Goal: Task Accomplishment & Management: Manage account settings

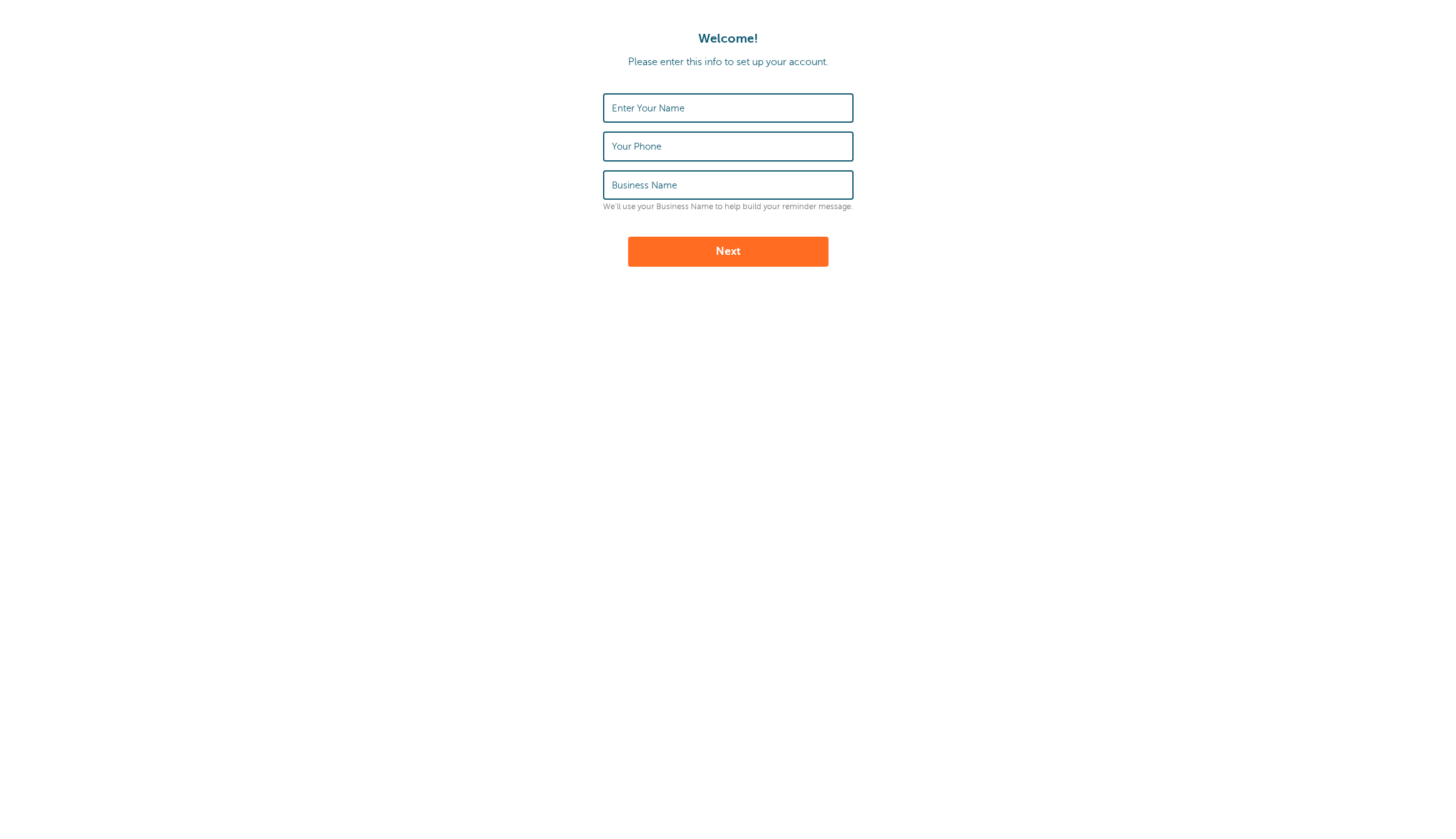
click at [655, 106] on label "Enter Your Name" at bounding box center [648, 108] width 73 height 11
click at [655, 106] on input "Enter Your Name" at bounding box center [728, 107] width 233 height 27
type input "J"
type input "Emma Devaney"
type input "6092133444"
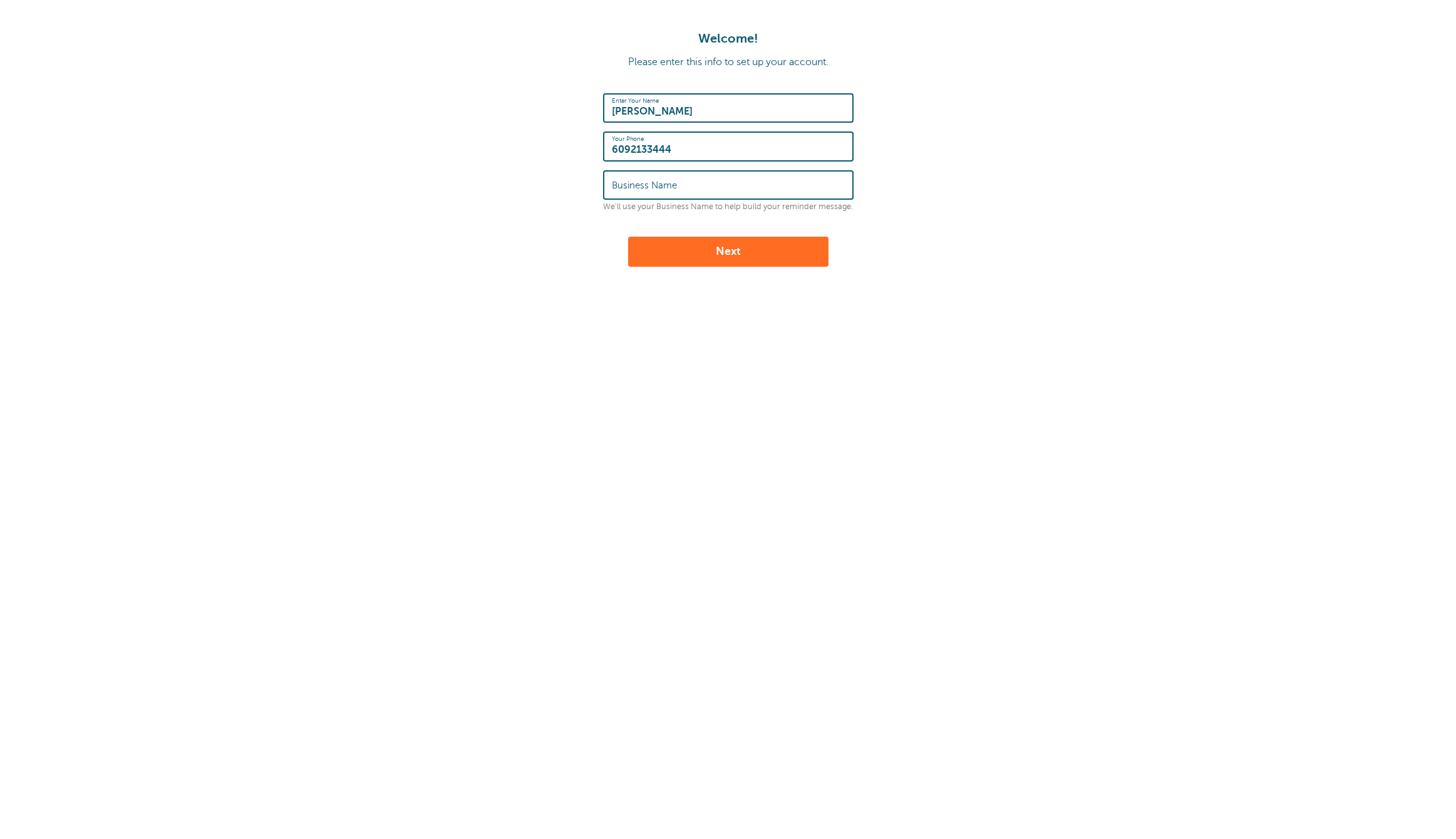
click at [644, 185] on label "Business Name" at bounding box center [644, 185] width 65 height 11
click at [644, 185] on input "Business Name" at bounding box center [728, 184] width 233 height 27
type input "Mint Collective"
click at [583, 270] on div "Welcome! Please enter this info to set up your account. Enter Your Name Emma De…" at bounding box center [728, 208] width 1456 height 417
click at [726, 248] on button "Next" at bounding box center [728, 251] width 200 height 30
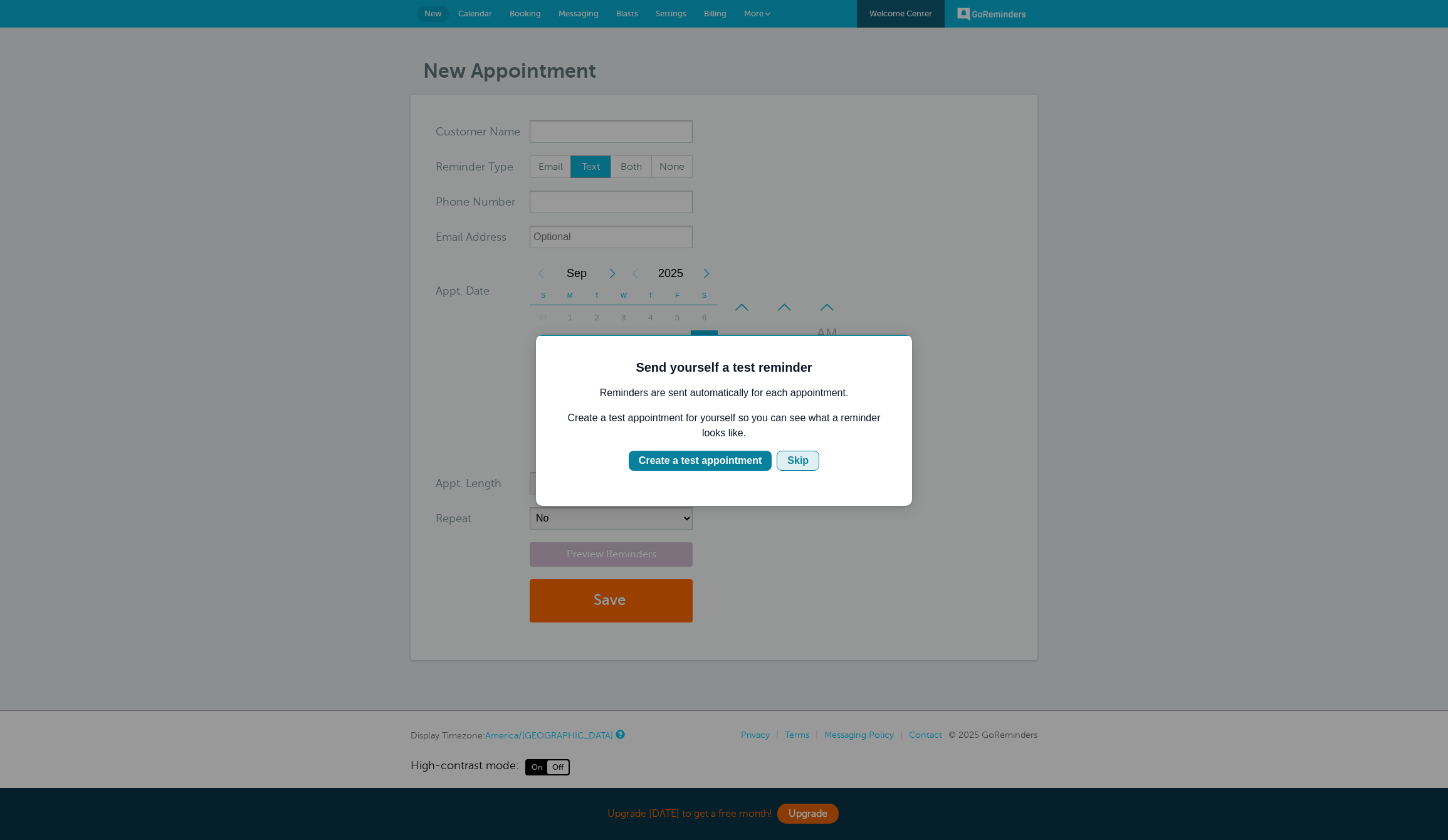
click at [800, 467] on div "Skip" at bounding box center [798, 461] width 22 height 15
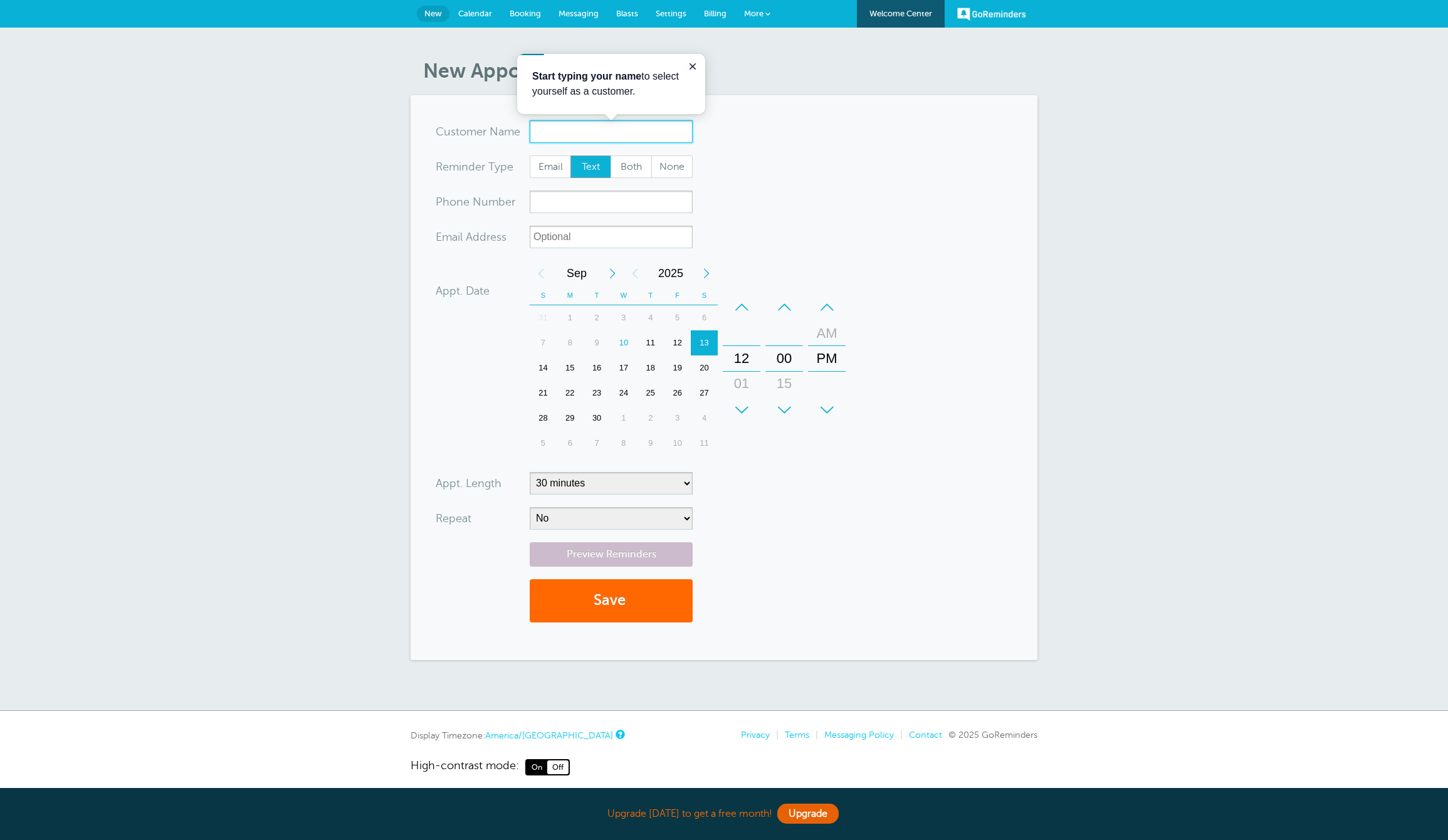
click at [555, 126] on input "x-no-autofill" at bounding box center [611, 131] width 163 height 23
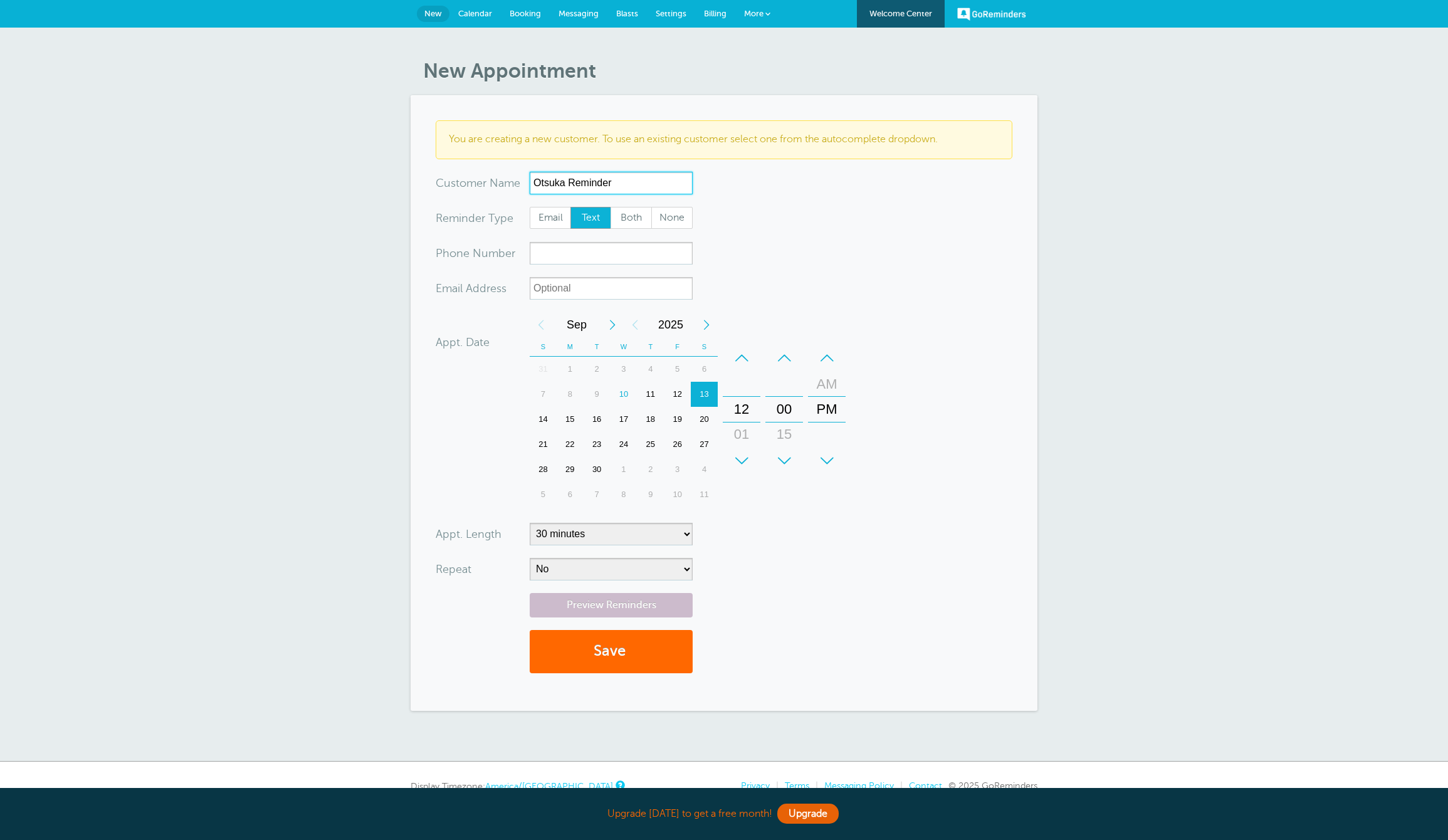
type input "Otsuka Reminder"
click at [549, 255] on input "xxx-no-autofill" at bounding box center [611, 253] width 163 height 23
type input "6092133444"
click at [596, 532] on select "5 minutes 10 minutes 15 minutes 20 minutes 25 minutes 30 minutes 35 minutes 40 …" at bounding box center [611, 534] width 163 height 23
select select "5"
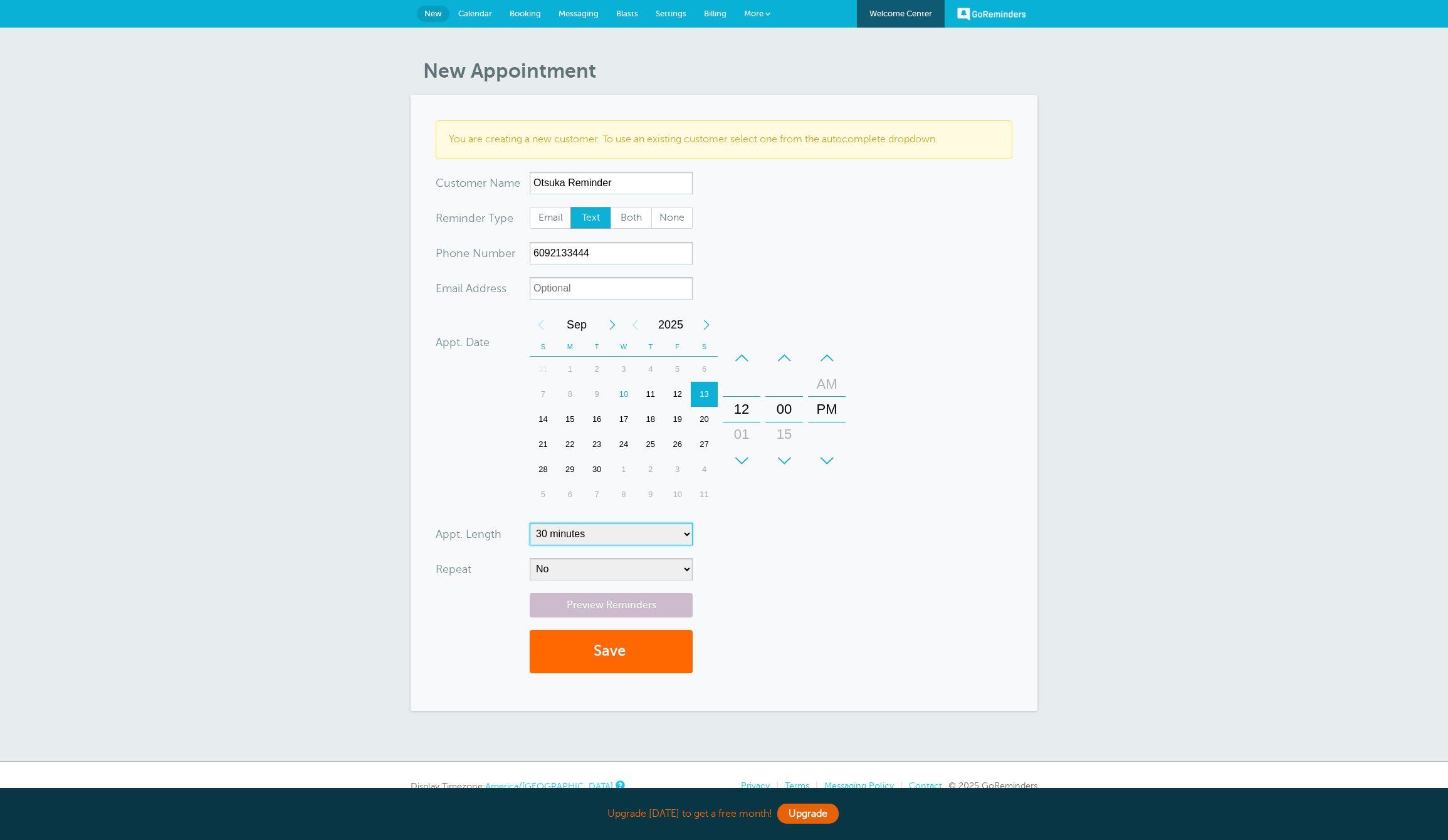
click at [530, 523] on select "5 minutes 10 minutes 15 minutes 20 minutes 25 minutes 30 minutes 35 minutes 40 …" at bounding box center [611, 534] width 163 height 23
click at [739, 358] on div "–" at bounding box center [741, 358] width 37 height 25
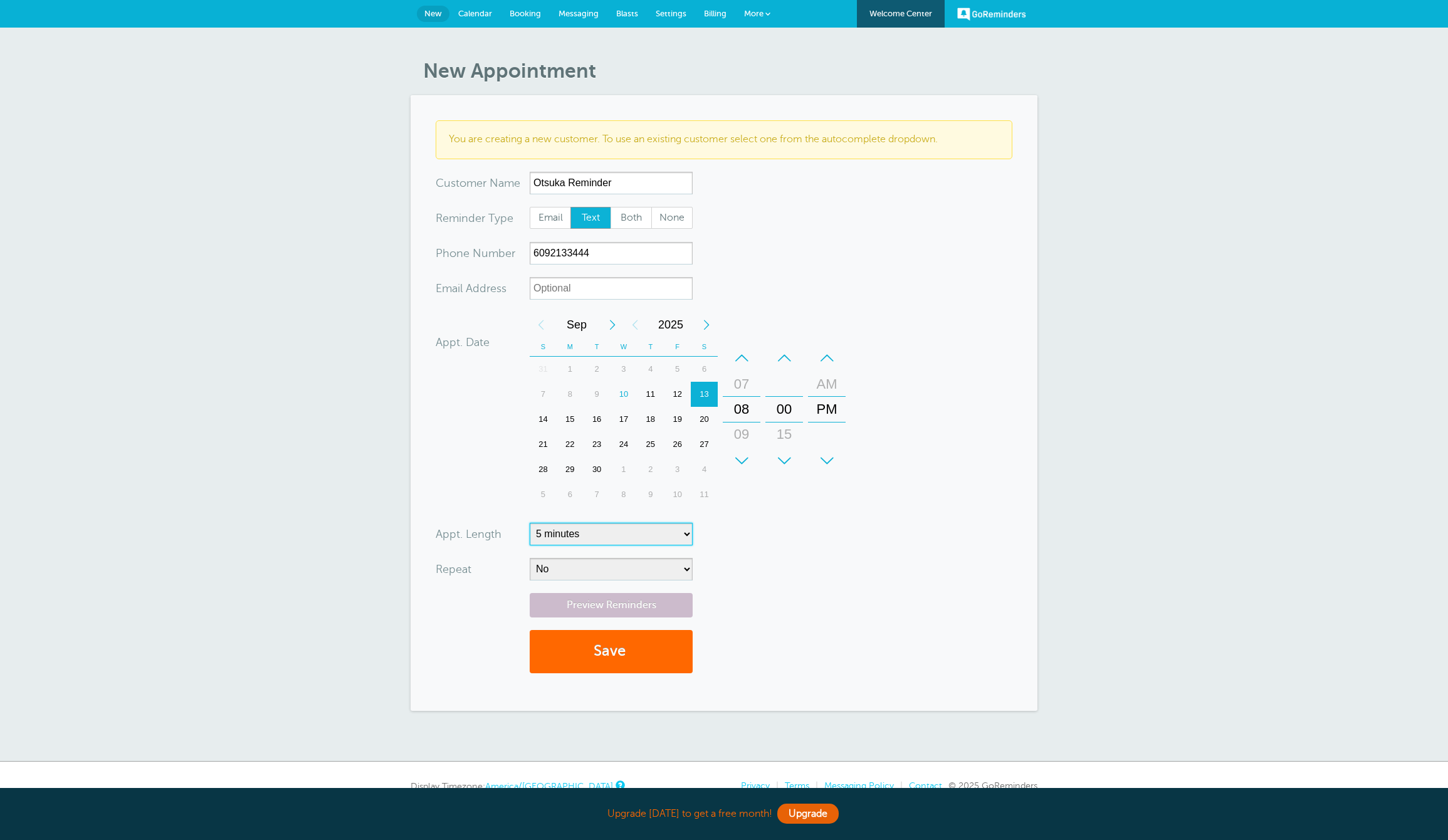
click at [829, 355] on div "–" at bounding box center [827, 358] width 37 height 25
click at [736, 617] on div "Preview Reminders Save" at bounding box center [724, 639] width 577 height 93
click at [606, 653] on button "Save" at bounding box center [611, 651] width 163 height 43
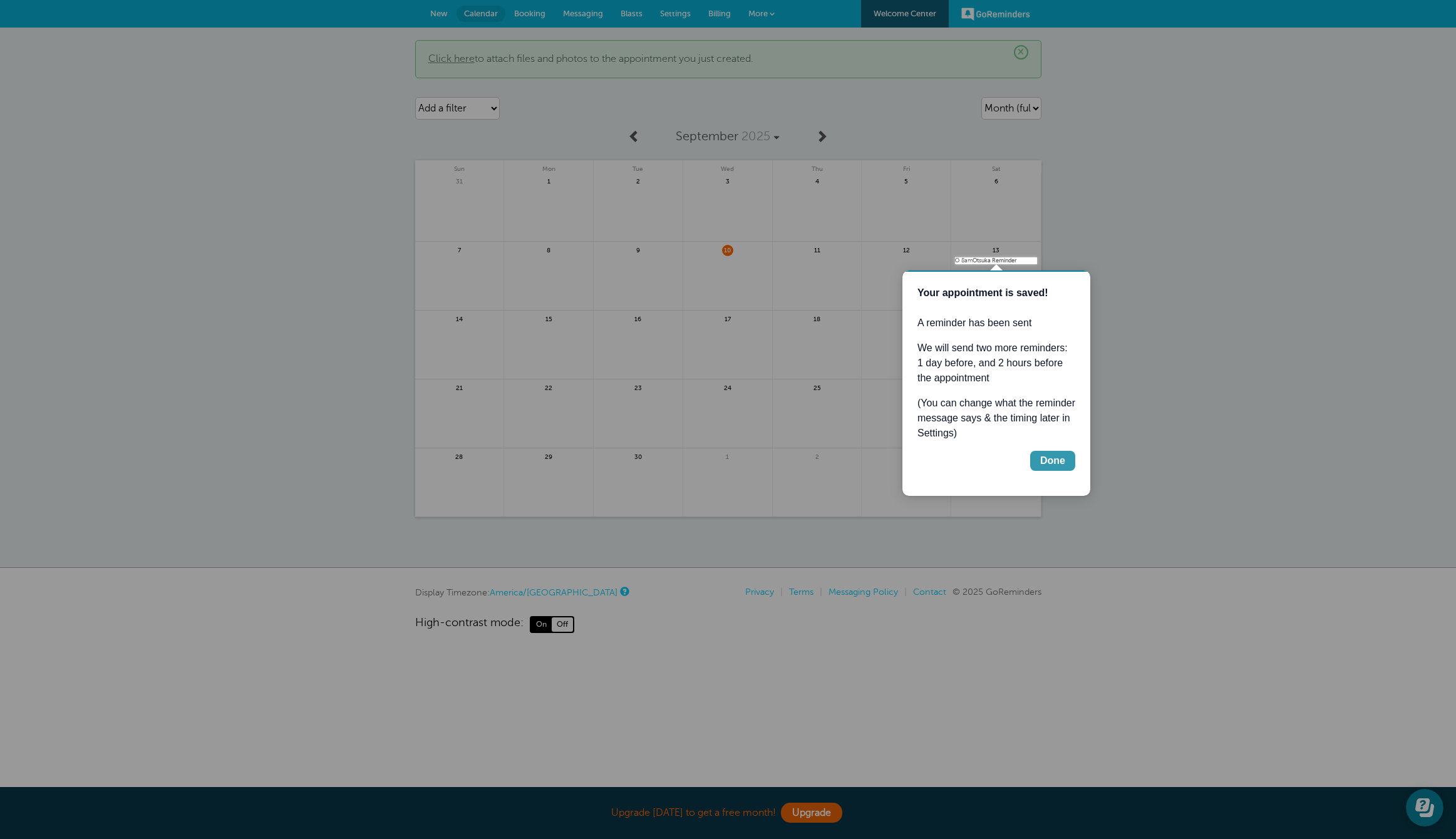
click at [1063, 455] on div "Done" at bounding box center [1053, 461] width 25 height 15
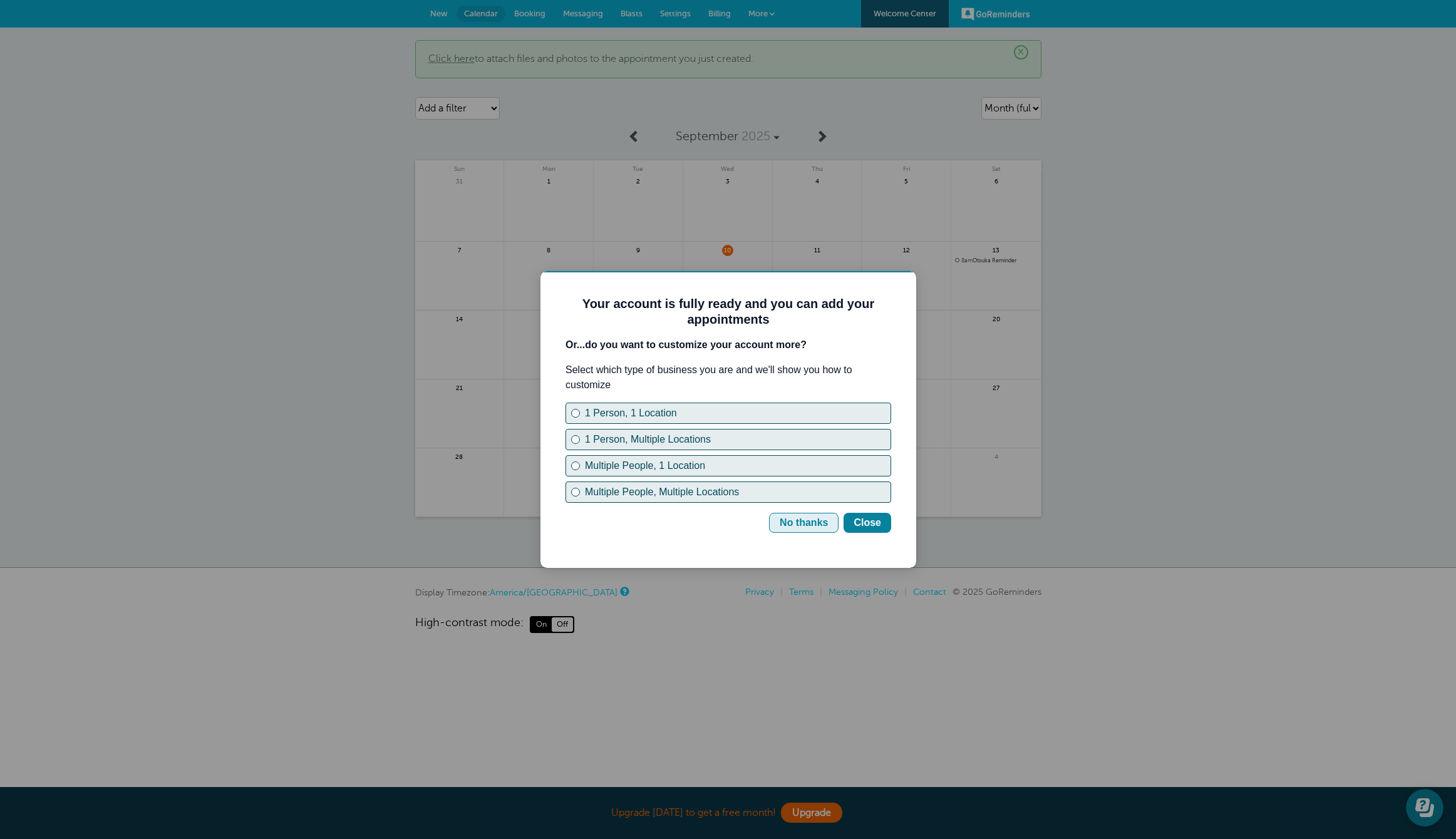
click at [815, 526] on div "No thanks" at bounding box center [804, 523] width 49 height 15
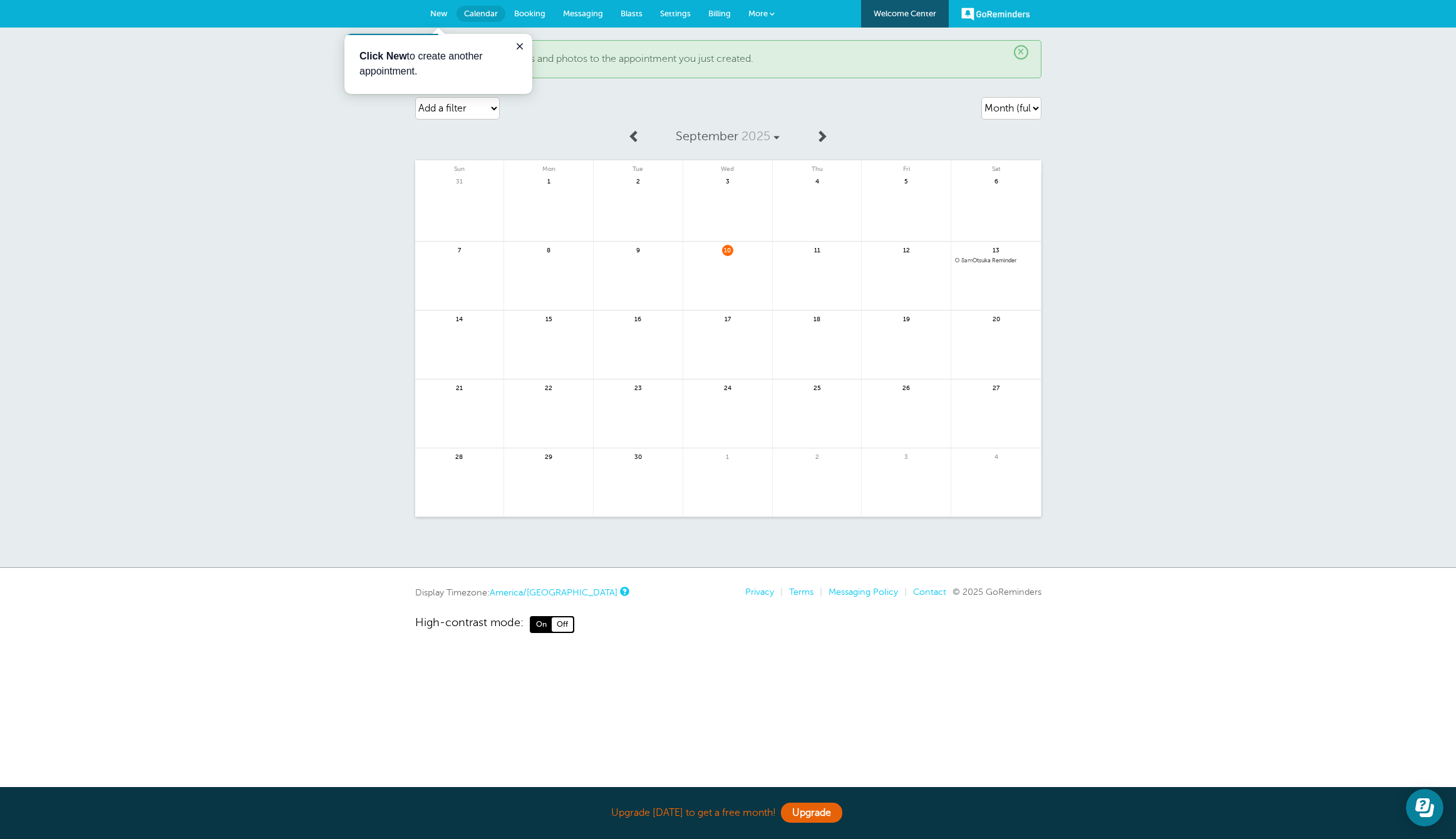
click at [979, 259] on span "8am Otsuka Reminder" at bounding box center [996, 261] width 82 height 7
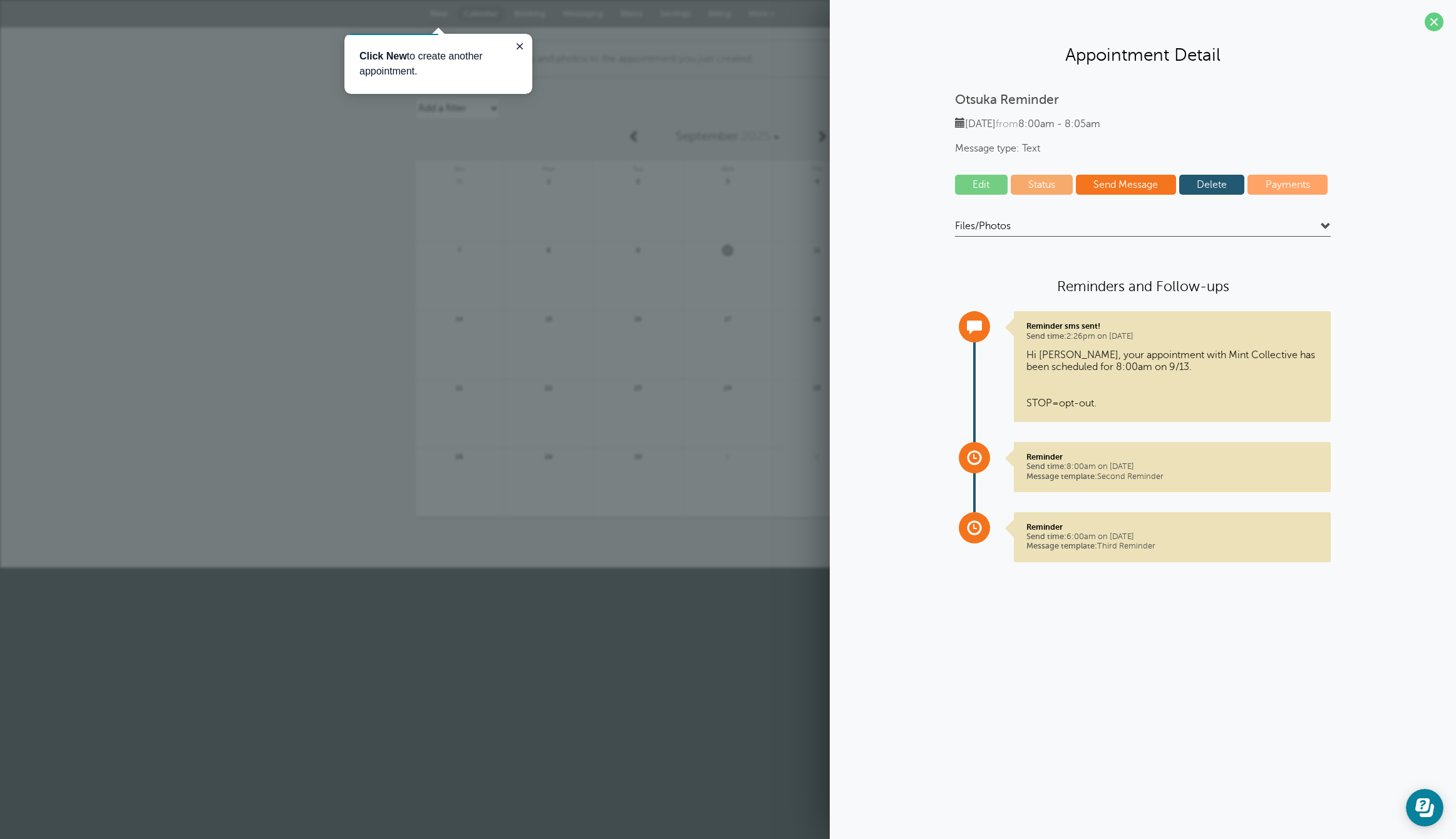
click at [979, 180] on link "Edit" at bounding box center [982, 184] width 53 height 20
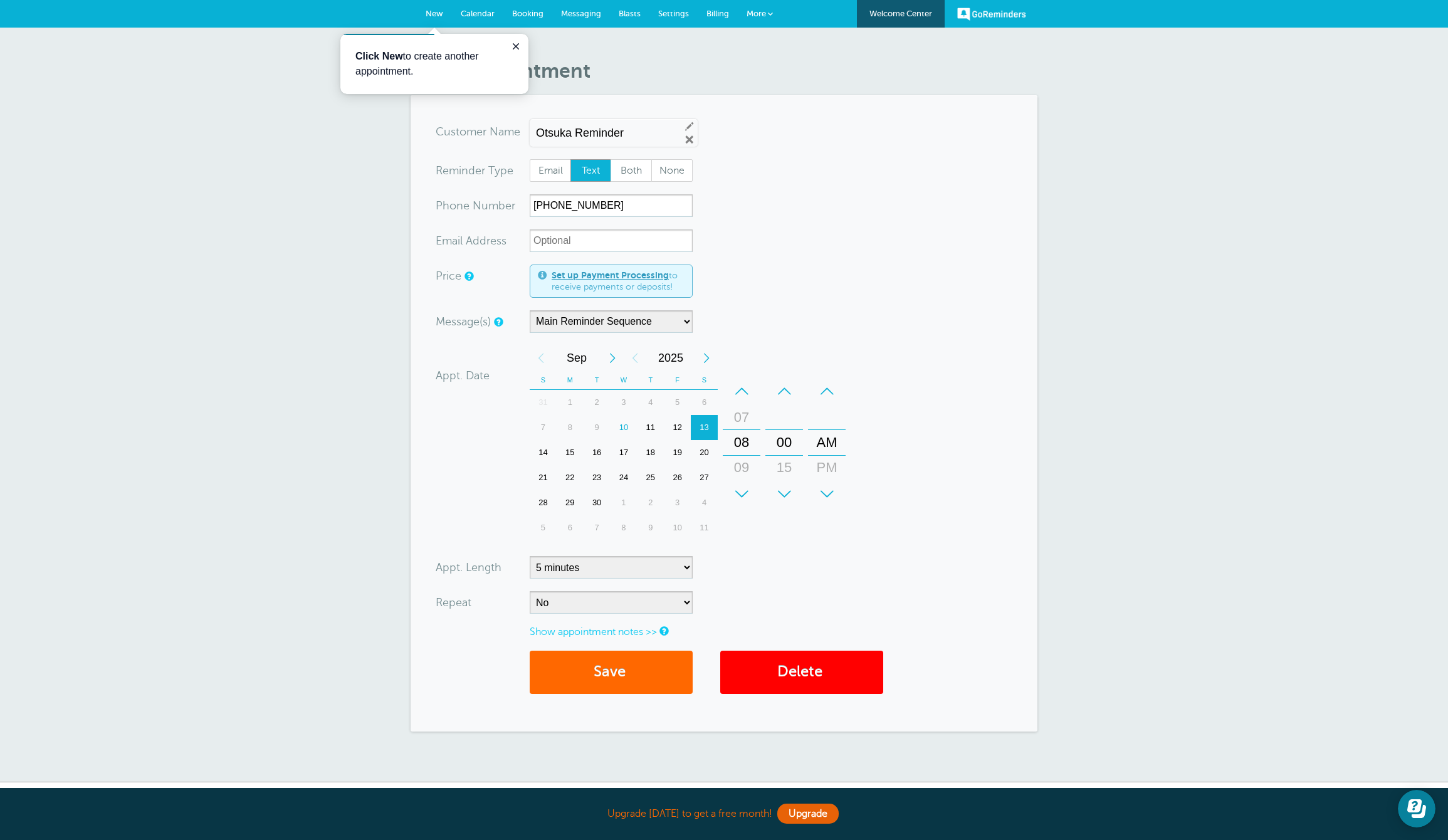
click at [650, 426] on div "11" at bounding box center [650, 428] width 27 height 25
click at [580, 610] on select "No Daily Weekly Every 2 weeks Every 3 weeks Every 4 weeks Monthly Every 5 weeks…" at bounding box center [611, 602] width 163 height 23
select select "RRULE:FREQ=DAILY"
click at [530, 591] on select "No Daily Weekly Every 2 weeks Every 3 weeks Every 4 weeks Monthly Every 5 weeks…" at bounding box center [611, 602] width 163 height 23
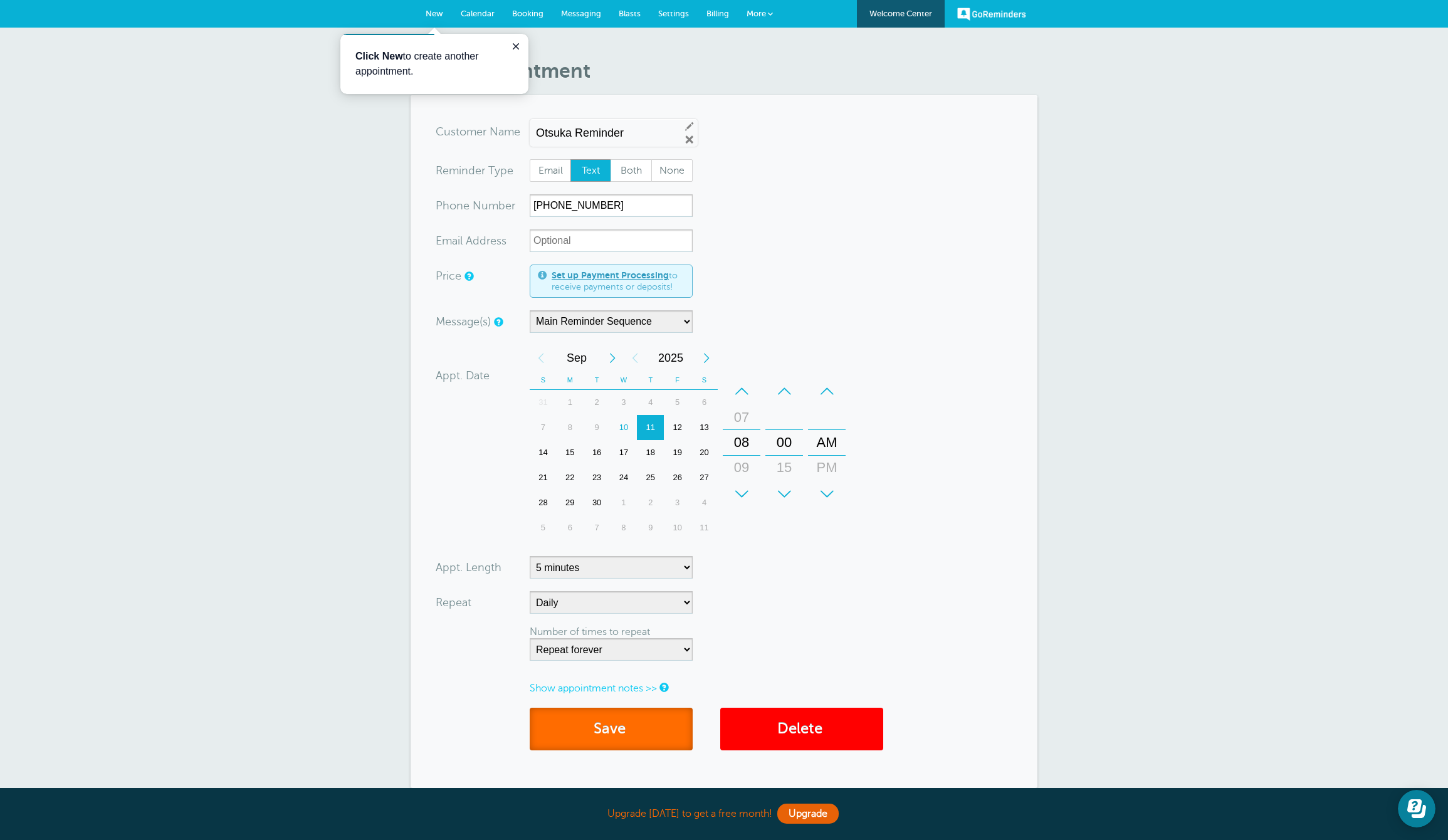
click at [611, 725] on button "Save" at bounding box center [611, 729] width 163 height 43
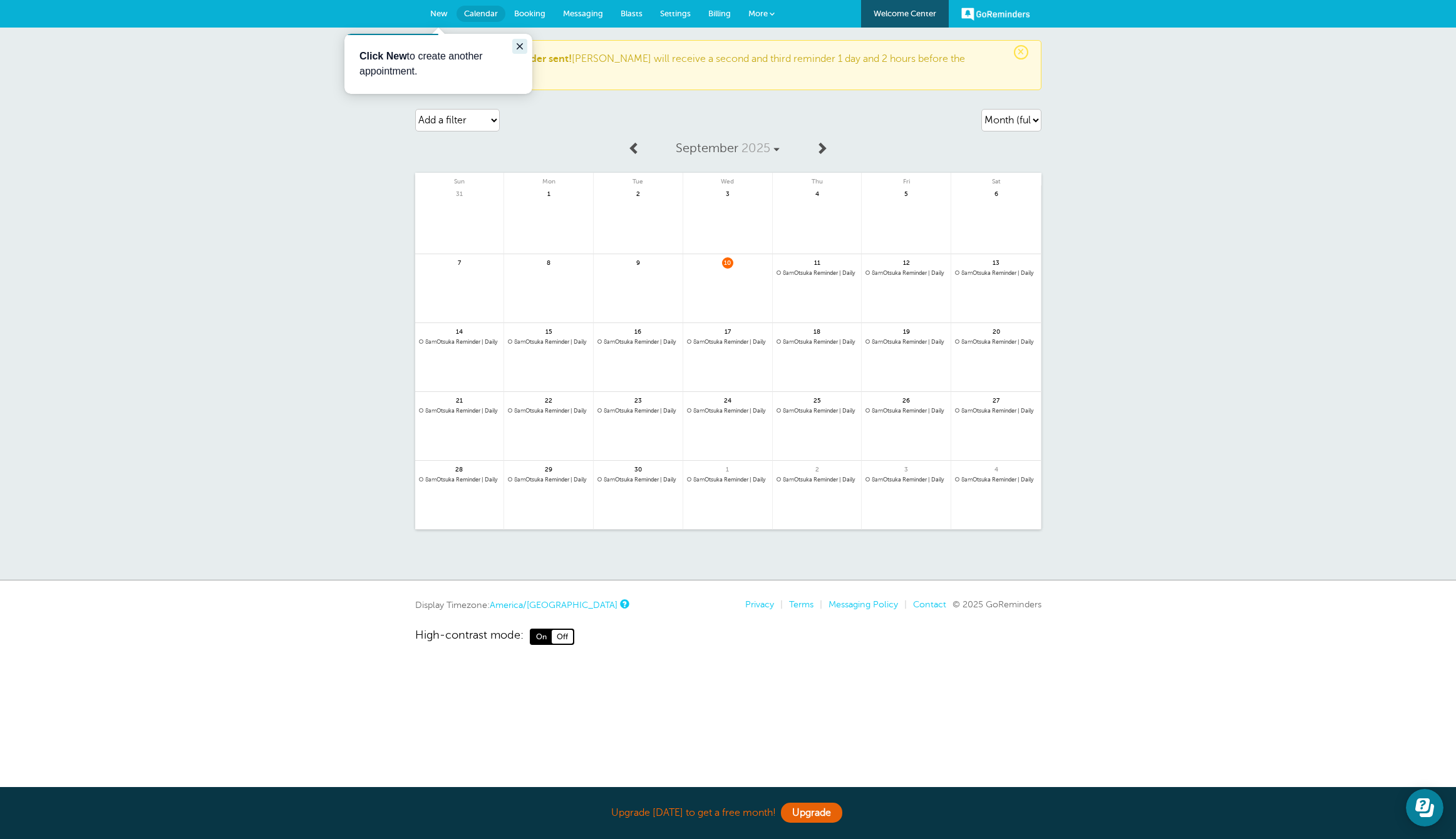
click at [517, 44] on icon "Close guide" at bounding box center [520, 46] width 10 height 10
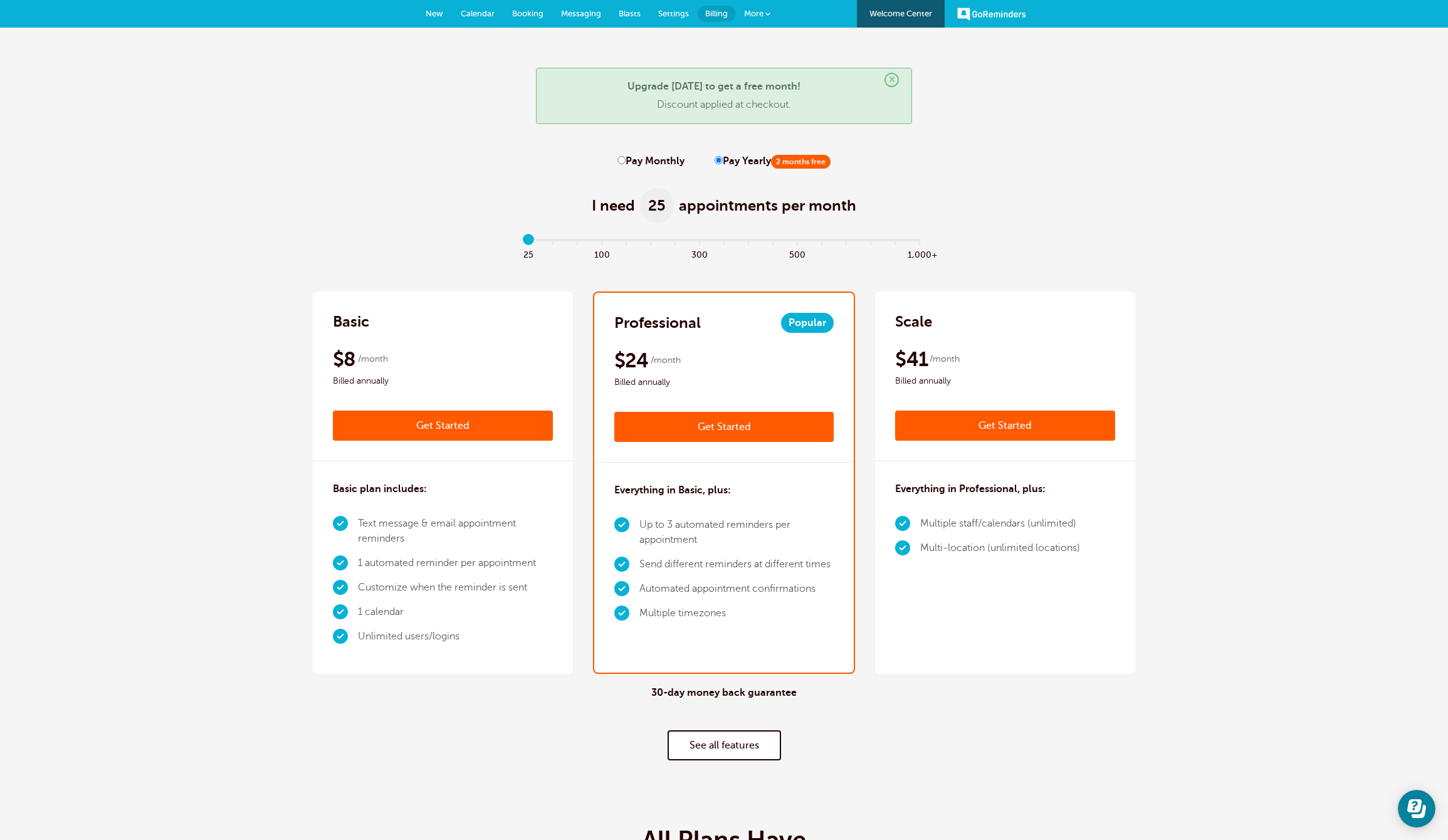
click at [407, 426] on link "Get Started" at bounding box center [442, 425] width 220 height 30
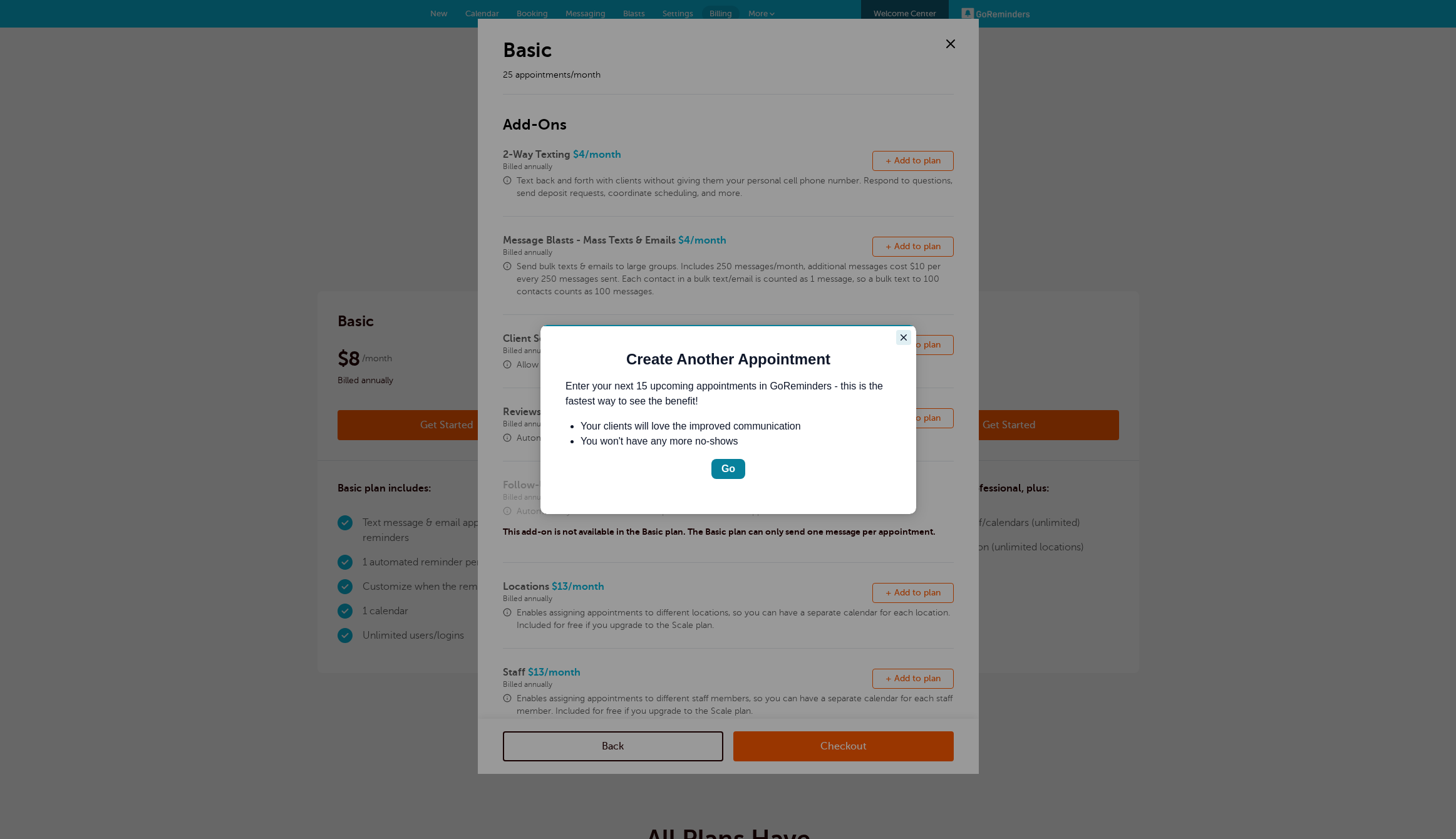
click at [901, 335] on icon "Close guide" at bounding box center [903, 337] width 6 height 6
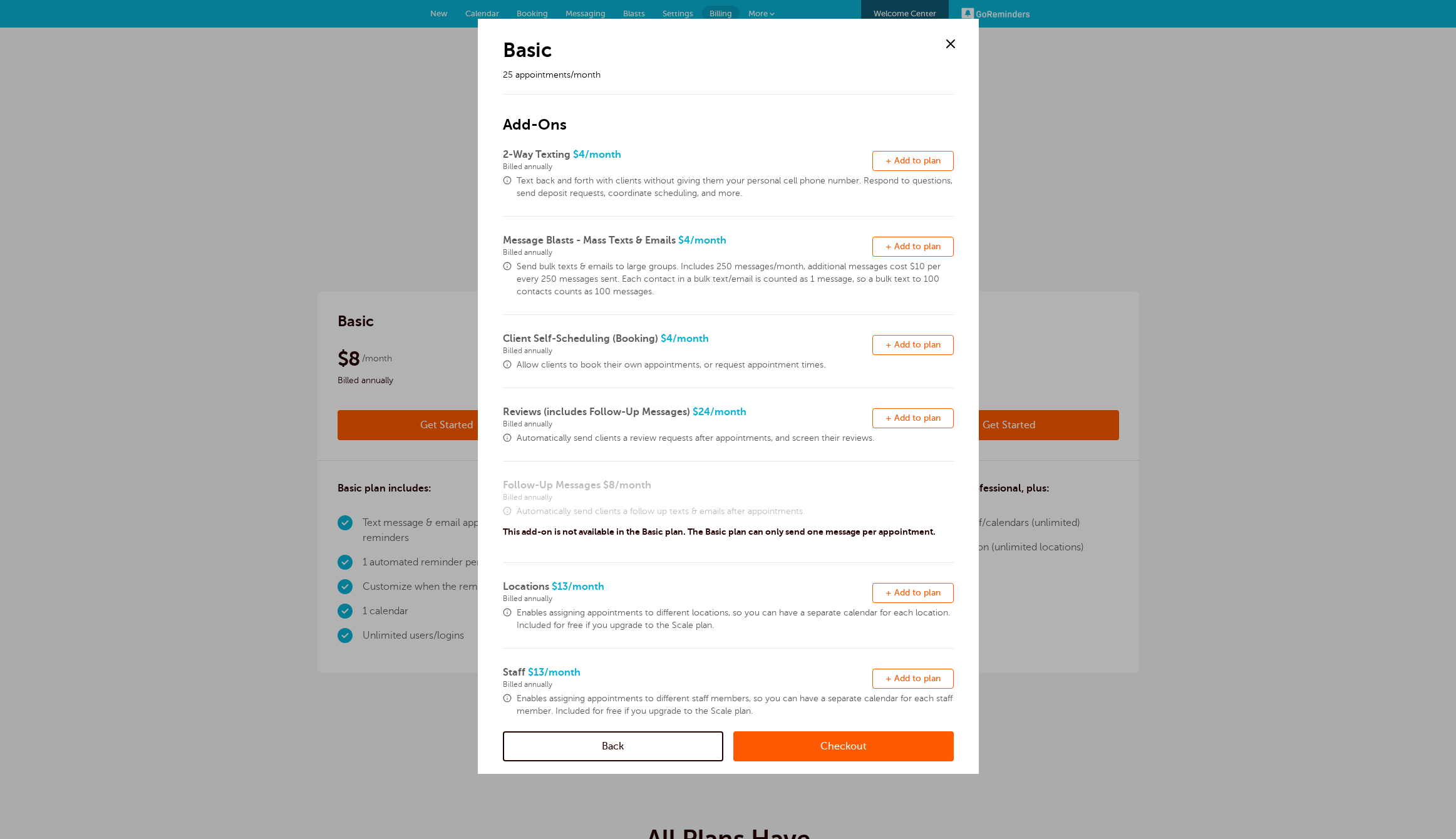
scroll to position [32, 0]
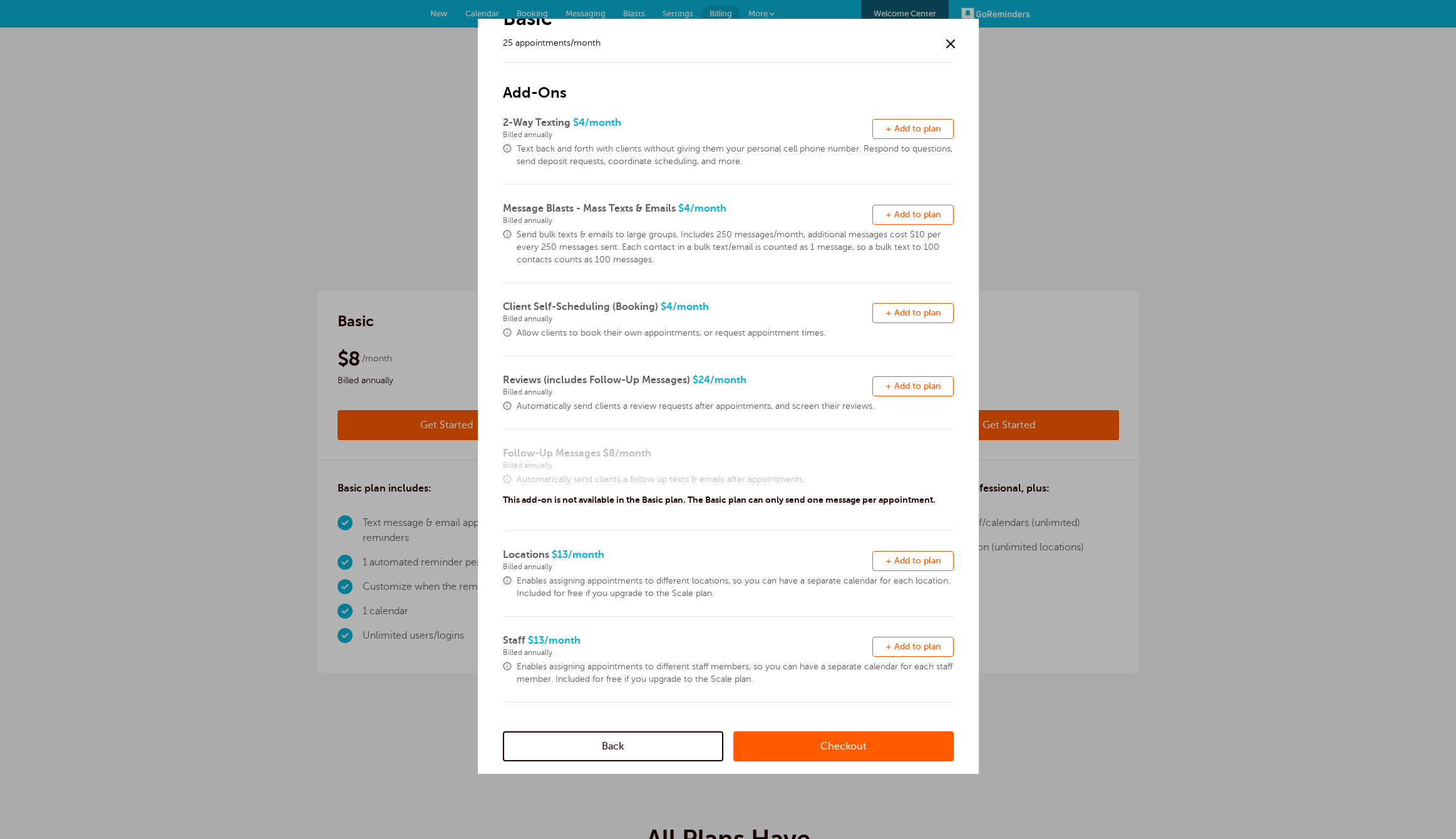
click at [816, 751] on link "Checkout" at bounding box center [843, 746] width 221 height 30
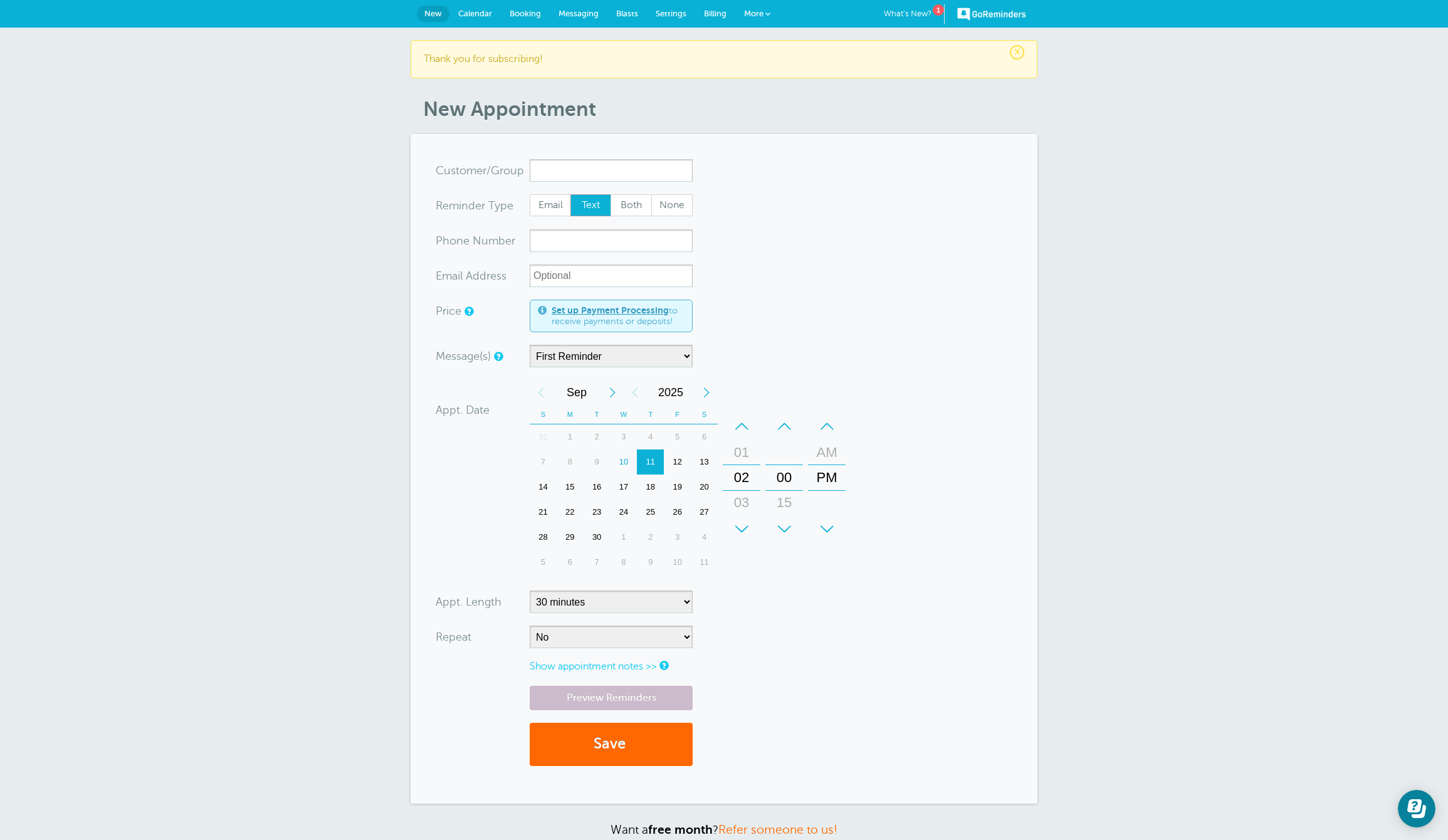
click at [995, 12] on link "GoReminders" at bounding box center [991, 14] width 69 height 28
